Goal: Task Accomplishment & Management: Use online tool/utility

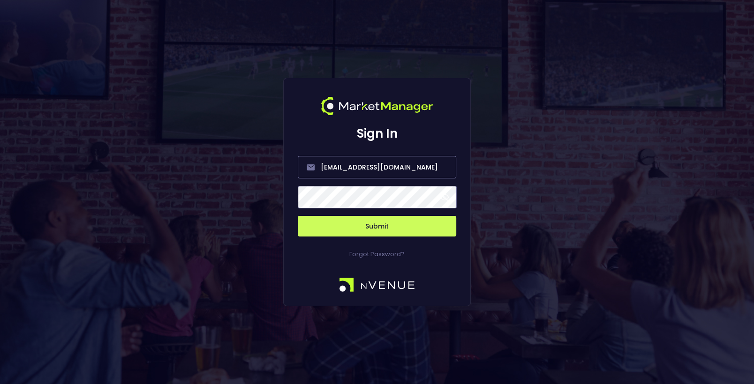
click at [378, 230] on button "Submit" at bounding box center [377, 226] width 158 height 21
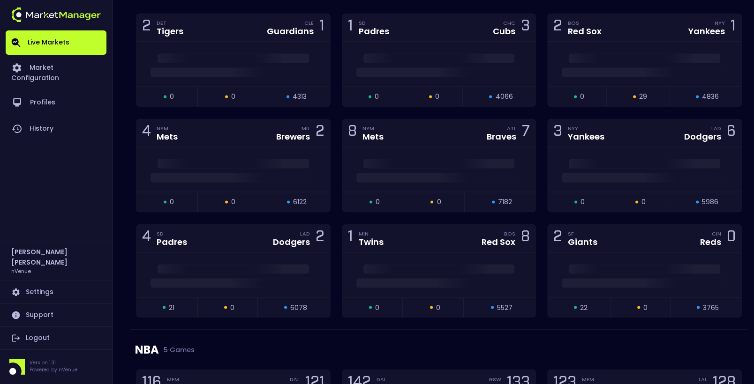
scroll to position [1391, 0]
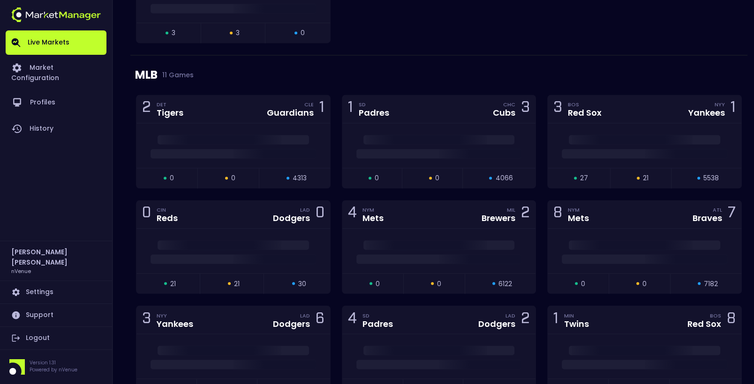
scroll to position [1433, 0]
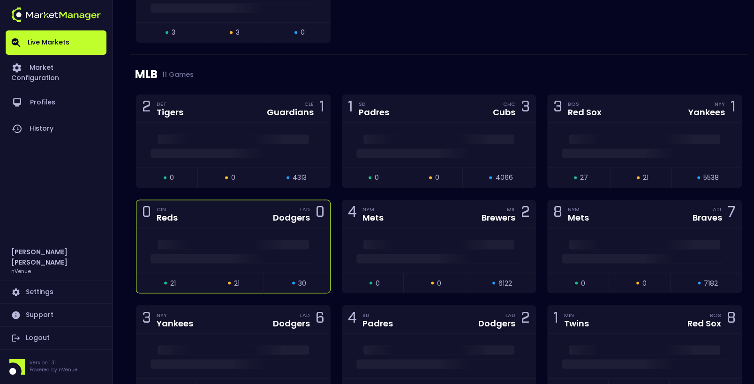
click at [256, 209] on div "0 CIN Reds LAD Dodgers 0" at bounding box center [233, 214] width 194 height 28
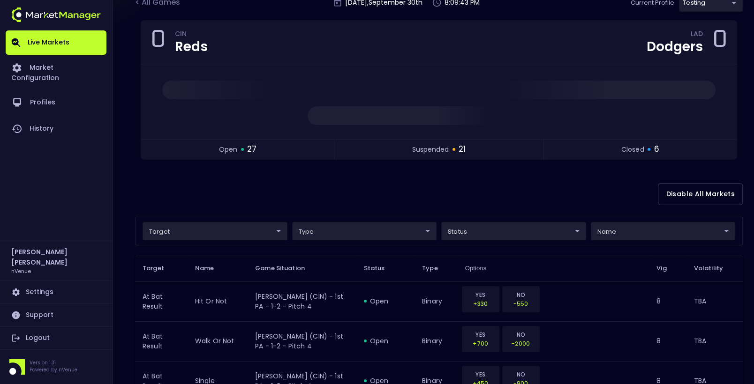
scroll to position [57, 0]
